Goal: Manage account settings

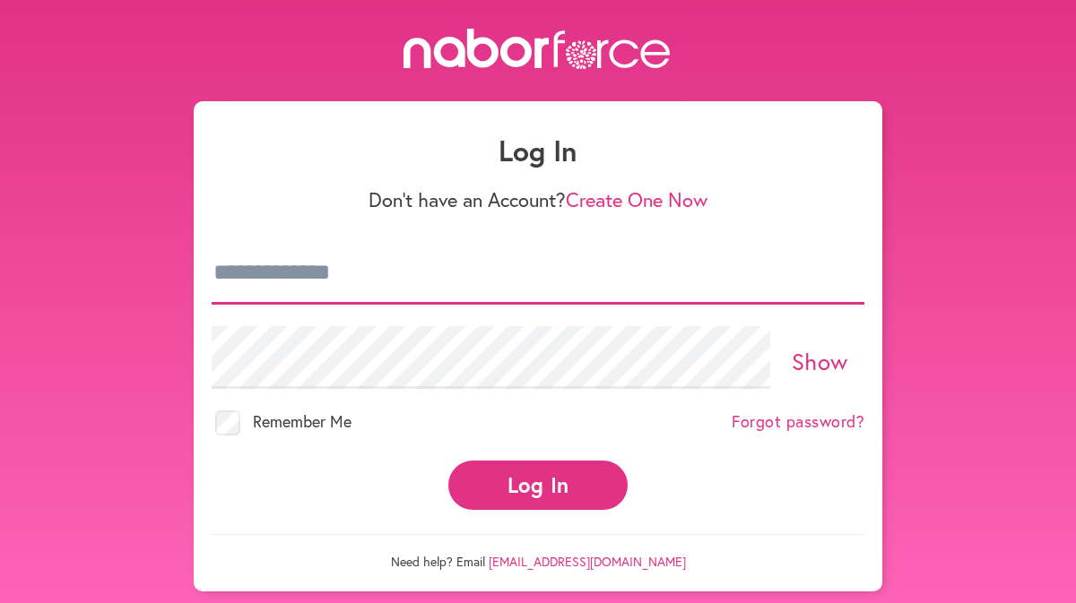
click at [382, 282] on input "email" at bounding box center [538, 273] width 653 height 63
type input "**********"
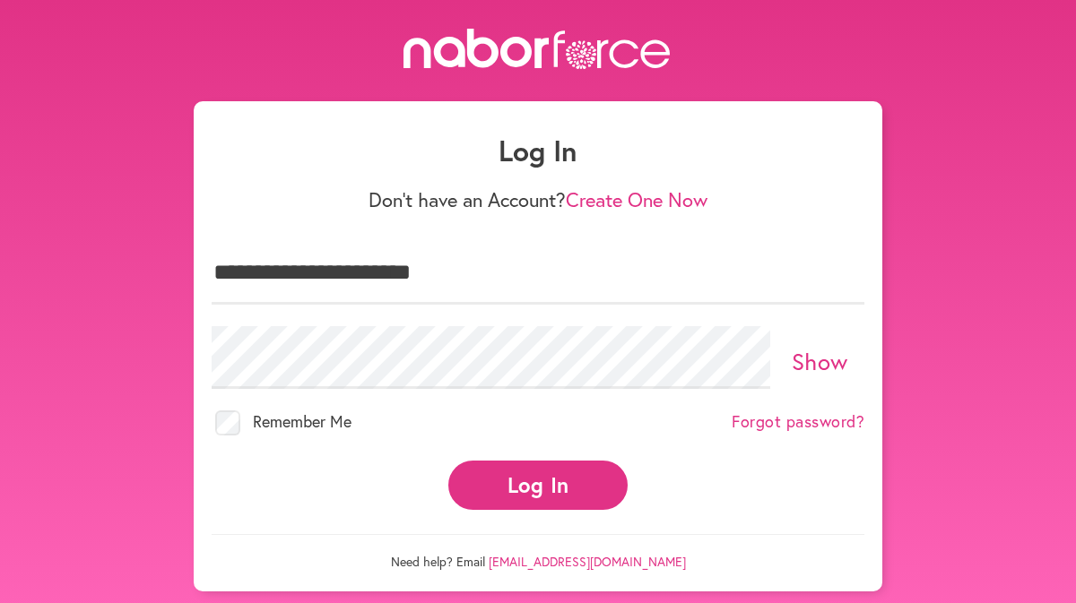
click at [533, 498] on button "Log In" at bounding box center [537, 485] width 179 height 49
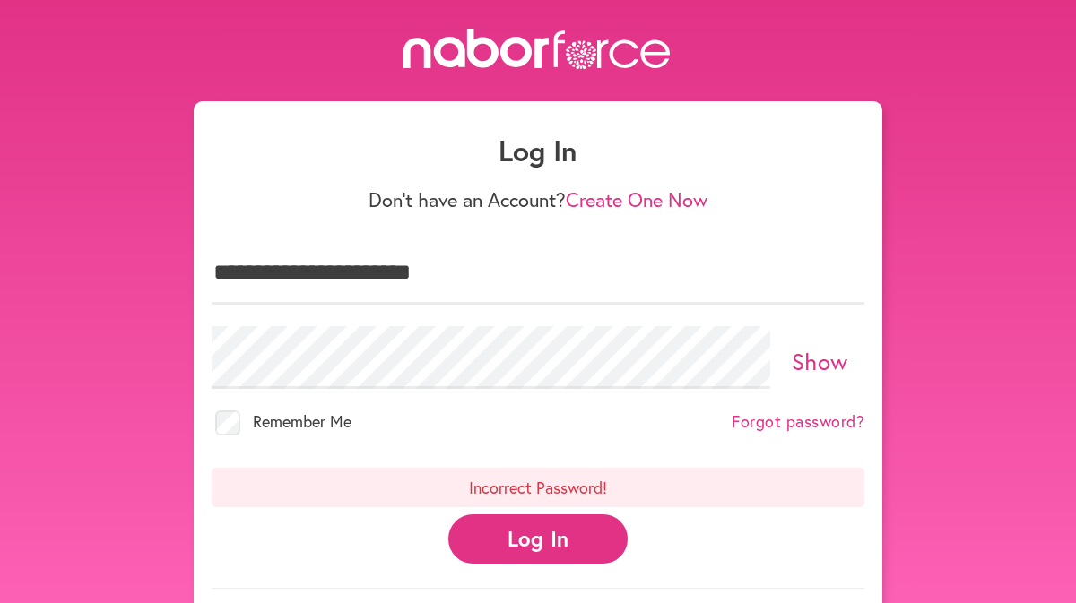
click at [586, 532] on button "Log In" at bounding box center [537, 539] width 179 height 49
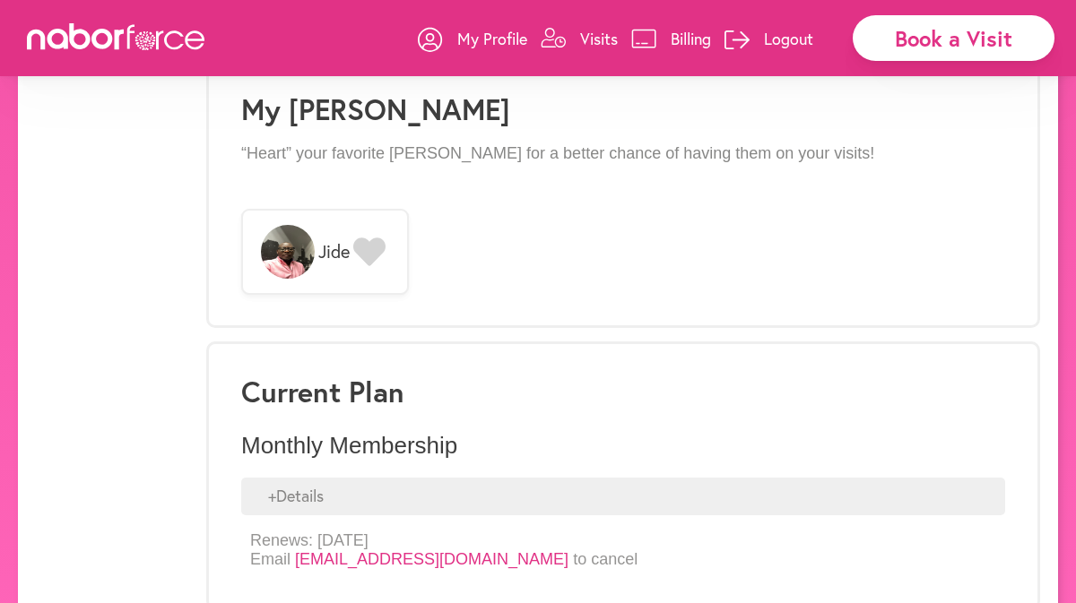
scroll to position [1424, 0]
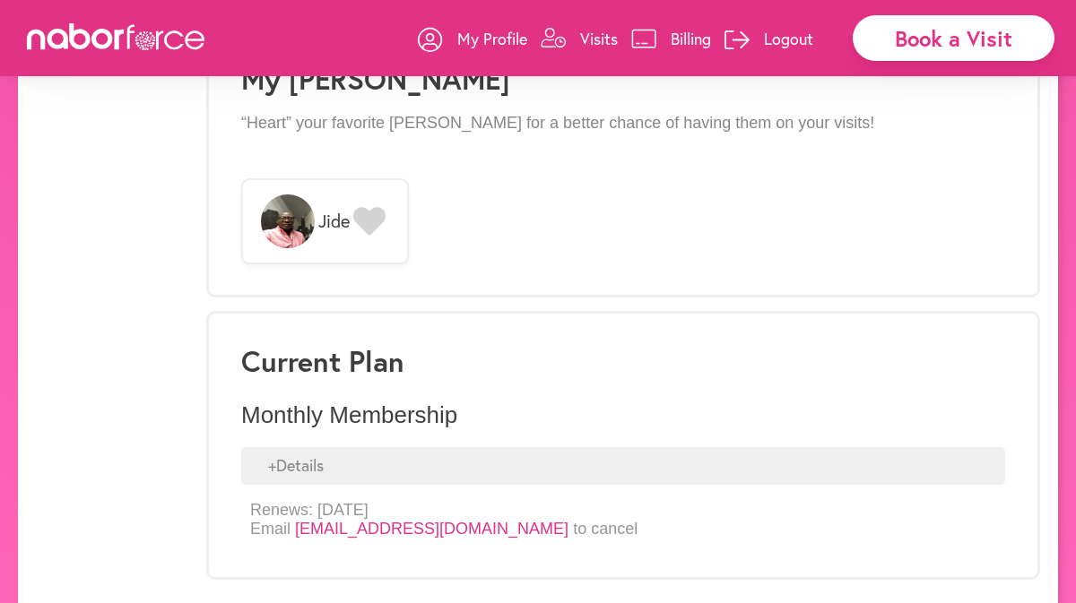
click at [312, 447] on div "+ Details" at bounding box center [623, 466] width 764 height 38
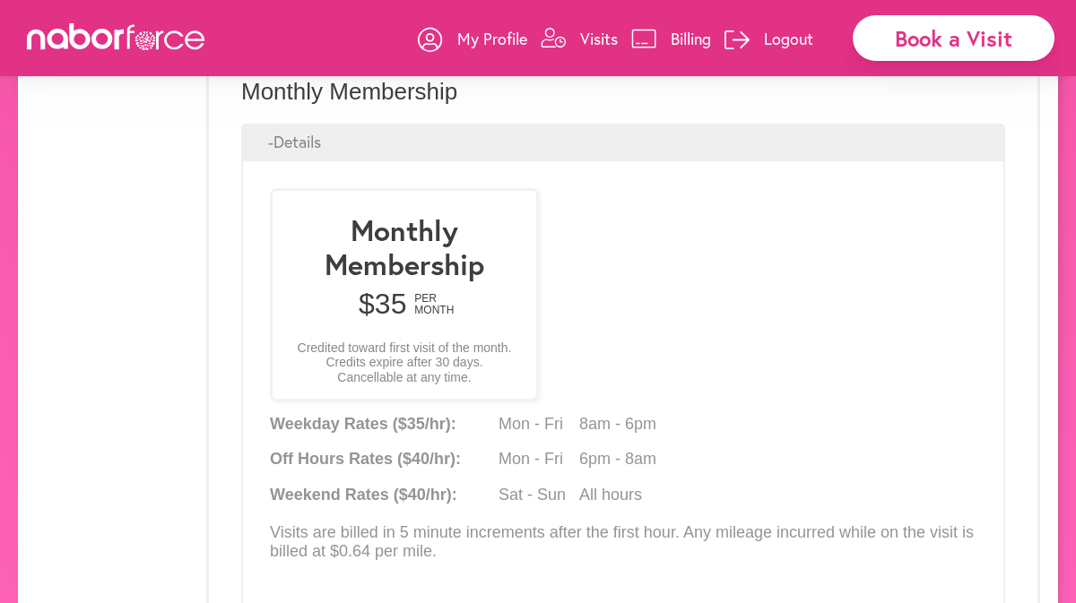
scroll to position [1869, 0]
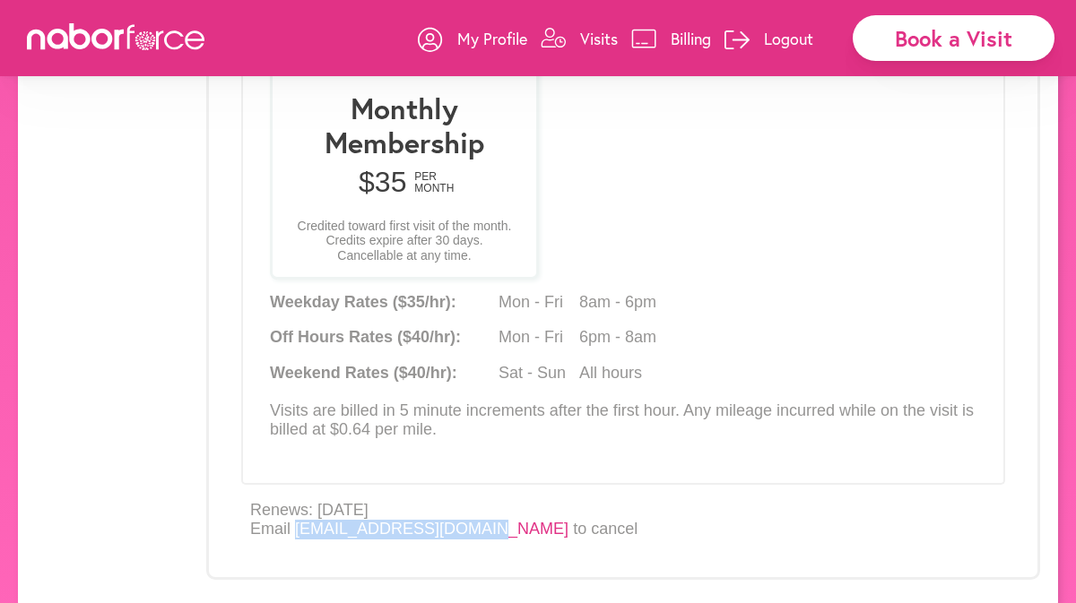
click at [667, 36] on link "Billing" at bounding box center [671, 39] width 80 height 54
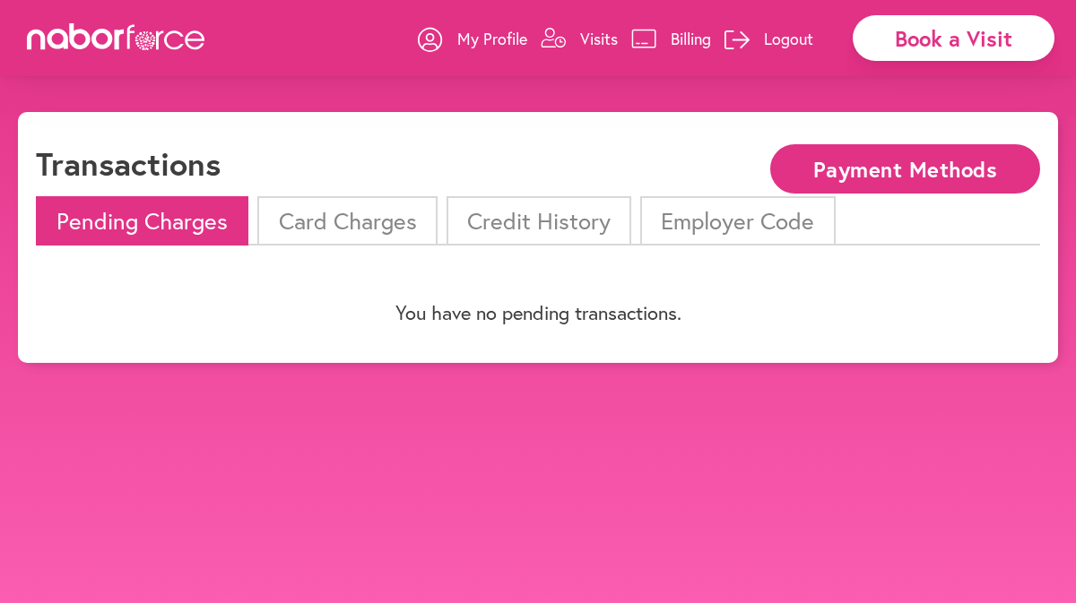
click at [342, 221] on li "Card Charges" at bounding box center [346, 220] width 179 height 49
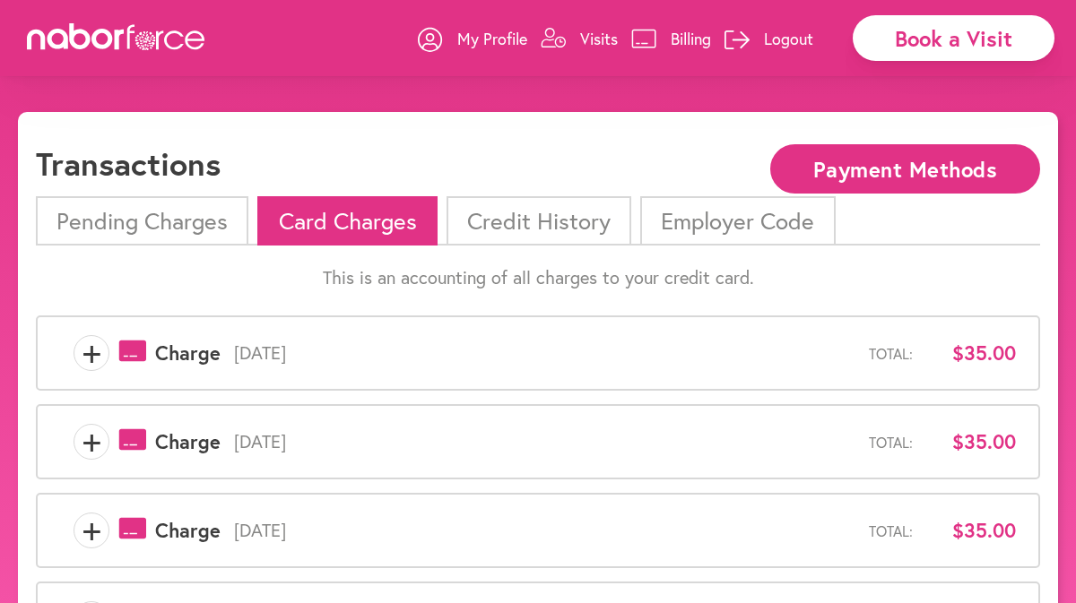
click at [547, 221] on li "Credit History" at bounding box center [538, 220] width 185 height 49
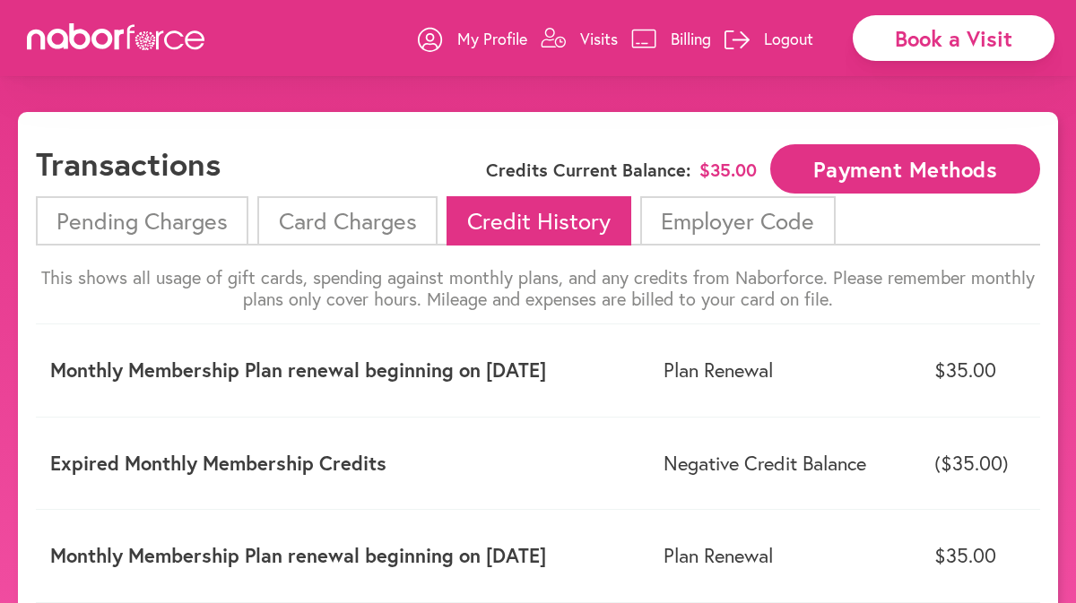
click at [719, 234] on li "Employer Code" at bounding box center [737, 220] width 195 height 49
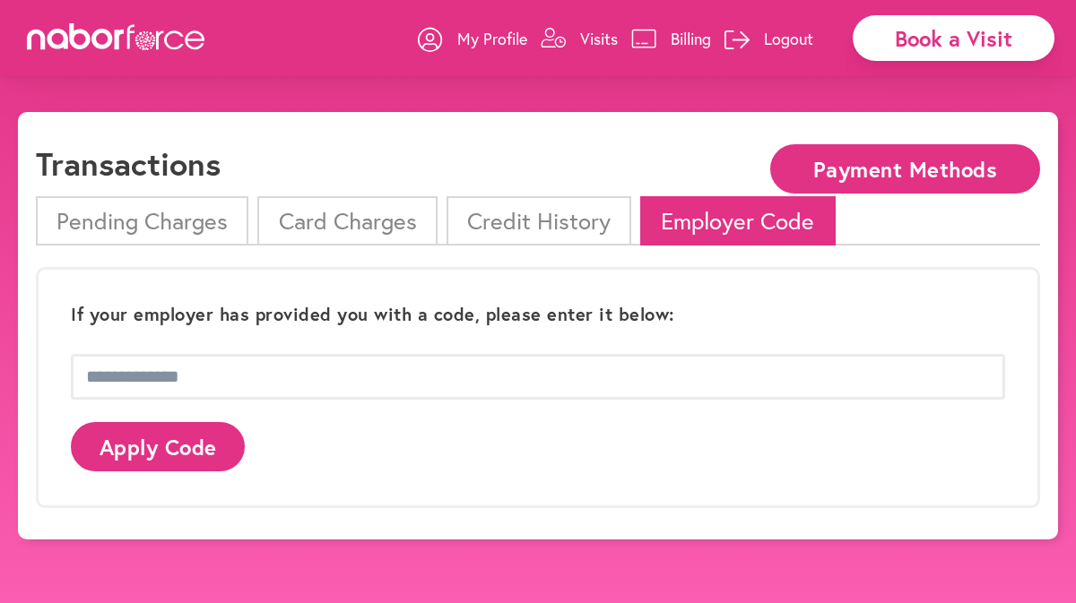
click at [154, 235] on li "Pending Charges" at bounding box center [142, 220] width 212 height 49
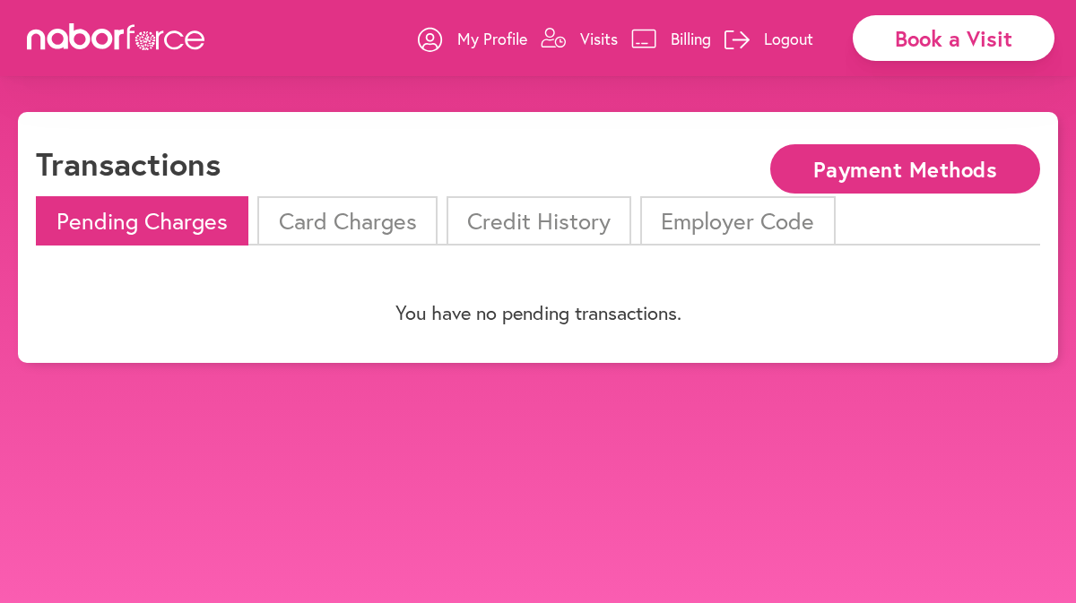
click at [600, 39] on p "Visits" at bounding box center [599, 39] width 38 height 22
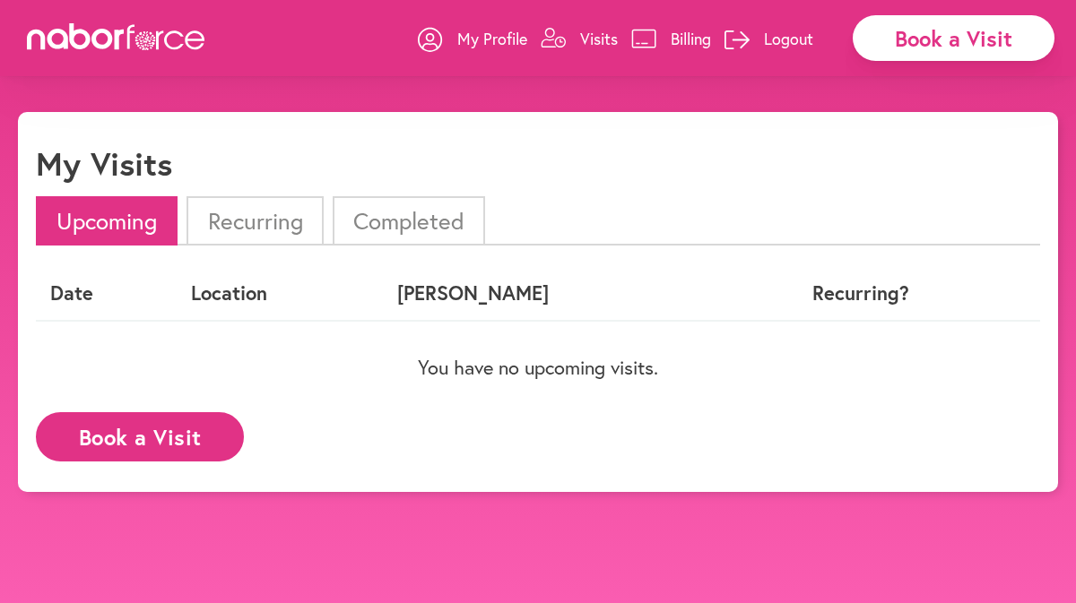
click at [600, 30] on p "Visits" at bounding box center [599, 39] width 38 height 22
click at [501, 35] on p "My Profile" at bounding box center [492, 39] width 70 height 22
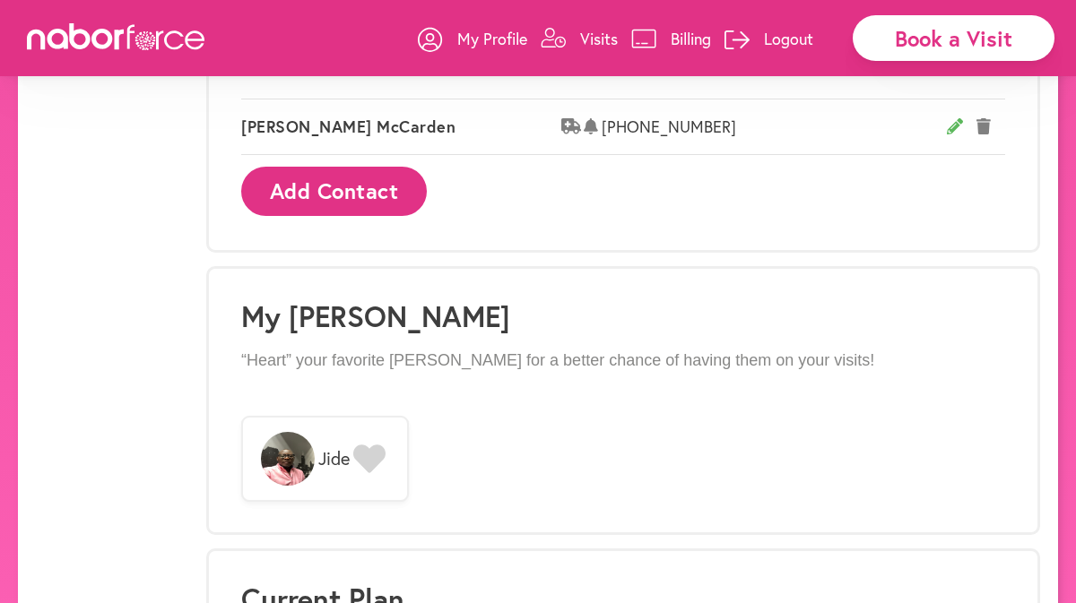
scroll to position [1424, 0]
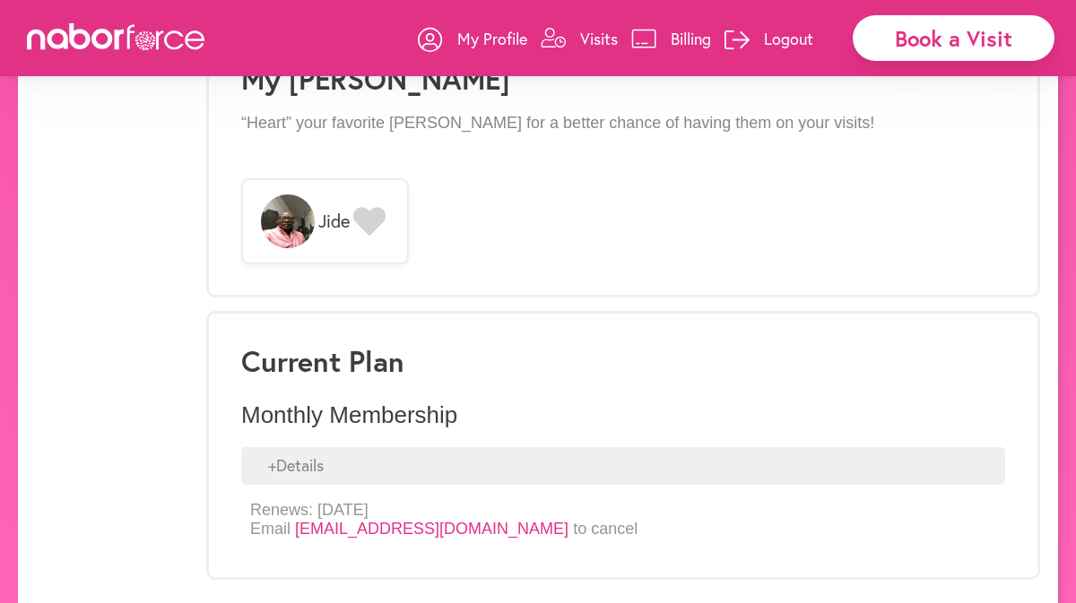
click at [389, 402] on p "Monthly Membership" at bounding box center [623, 416] width 764 height 28
click at [301, 448] on div "+ Details" at bounding box center [623, 466] width 764 height 38
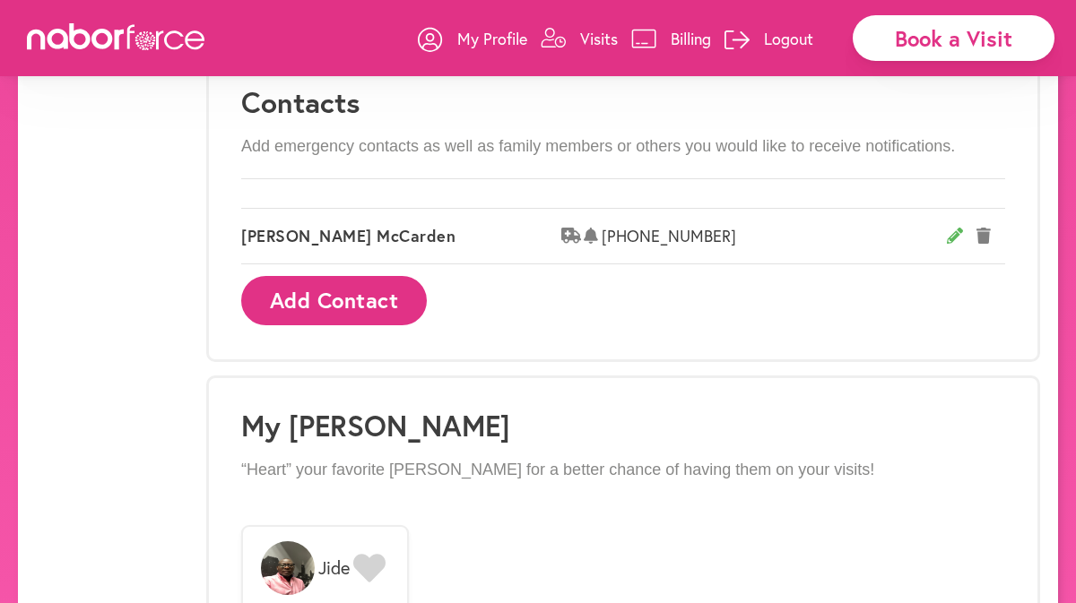
scroll to position [1085, 0]
